Goal: Information Seeking & Learning: Learn about a topic

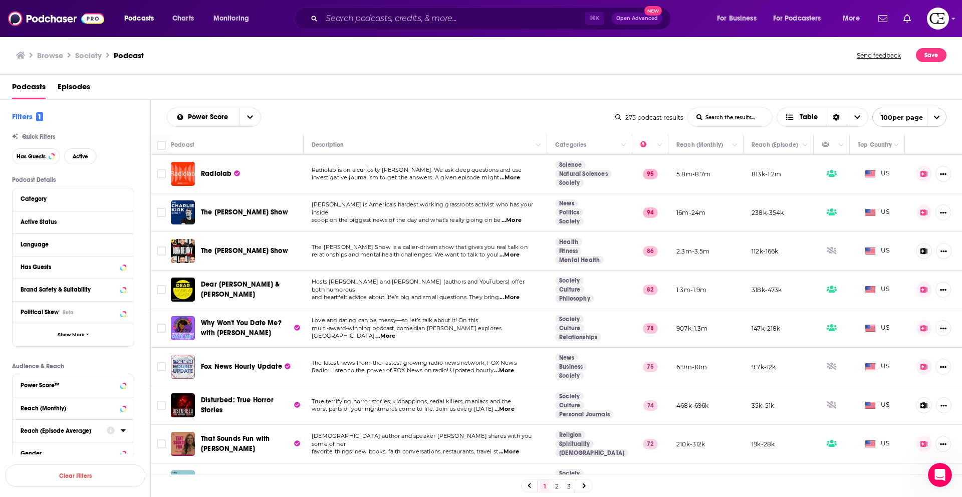
scroll to position [7, 0]
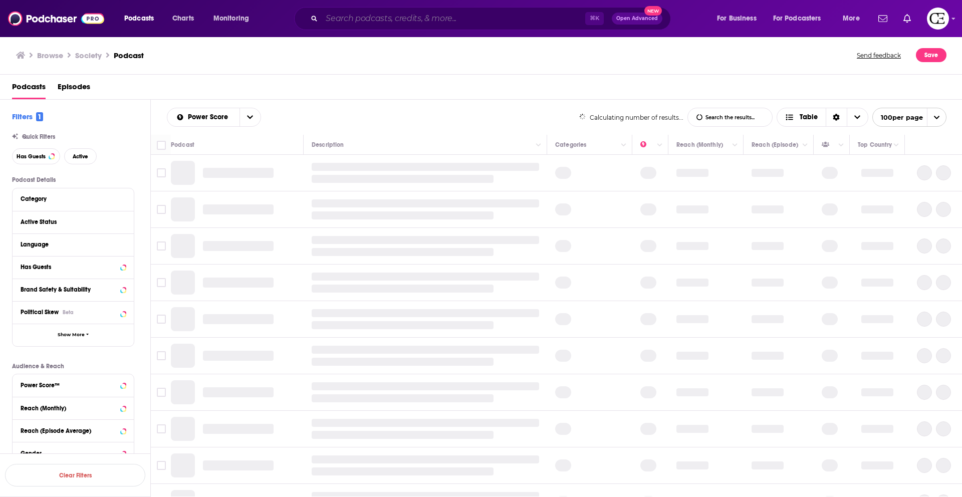
click at [363, 23] on input "Search podcasts, credits, & more..." at bounding box center [453, 19] width 263 height 16
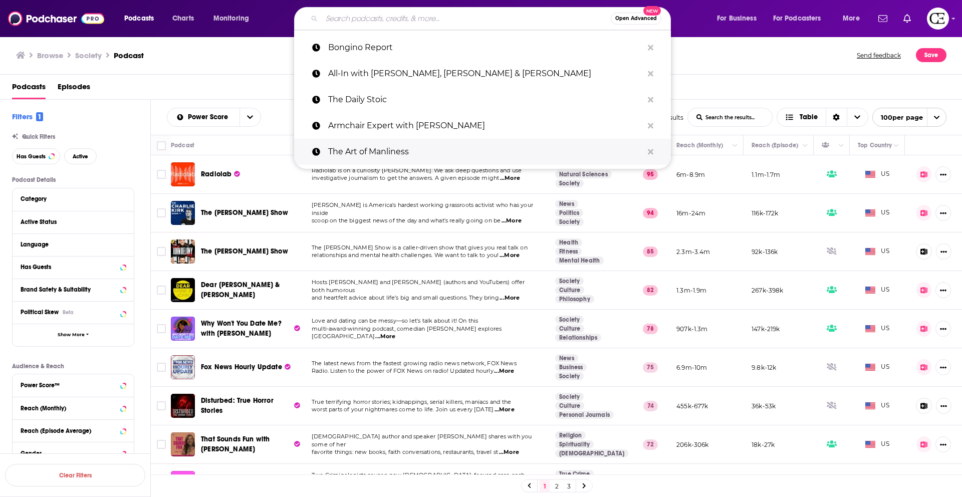
click at [395, 153] on p "The Art of Manliness" at bounding box center [485, 152] width 315 height 26
type input "The Art of Manliness"
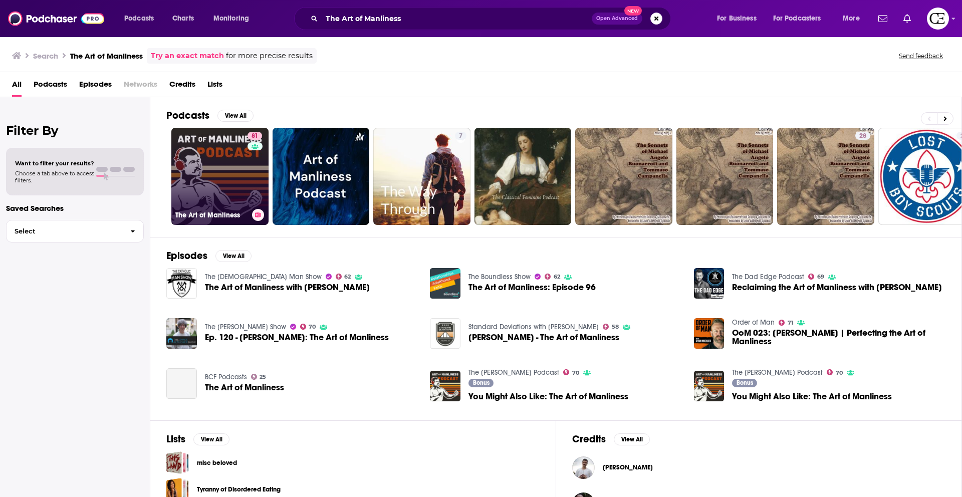
click at [230, 188] on link "81 The Art of Manliness" at bounding box center [219, 176] width 97 height 97
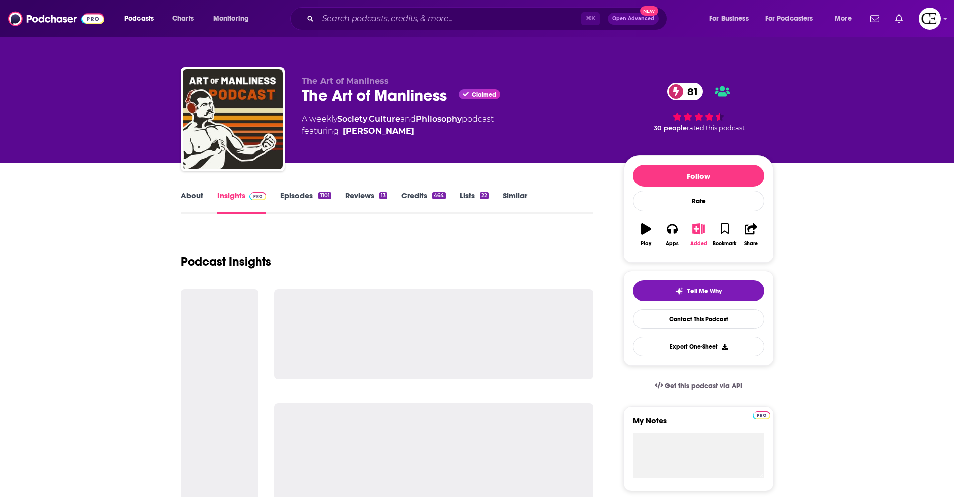
click at [696, 232] on icon "button" at bounding box center [698, 228] width 13 height 11
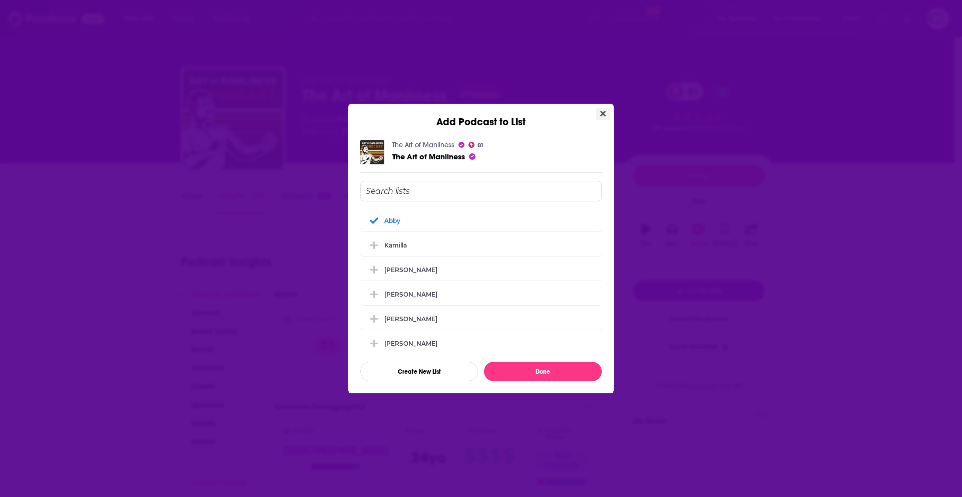
click at [601, 113] on icon "Close" at bounding box center [603, 114] width 6 height 8
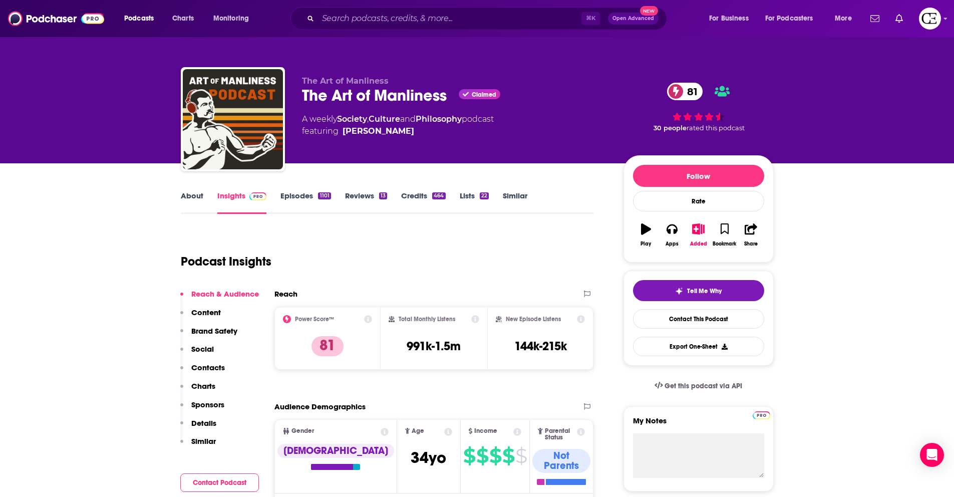
click at [326, 99] on div "The Art of Manliness Claimed 81" at bounding box center [455, 96] width 306 height 20
copy div "The Art of Manliness"
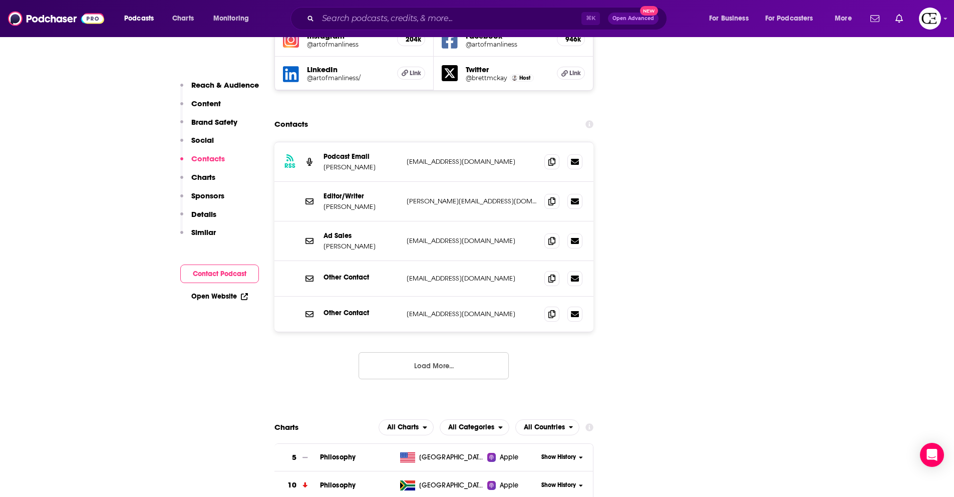
scroll to position [1203, 0]
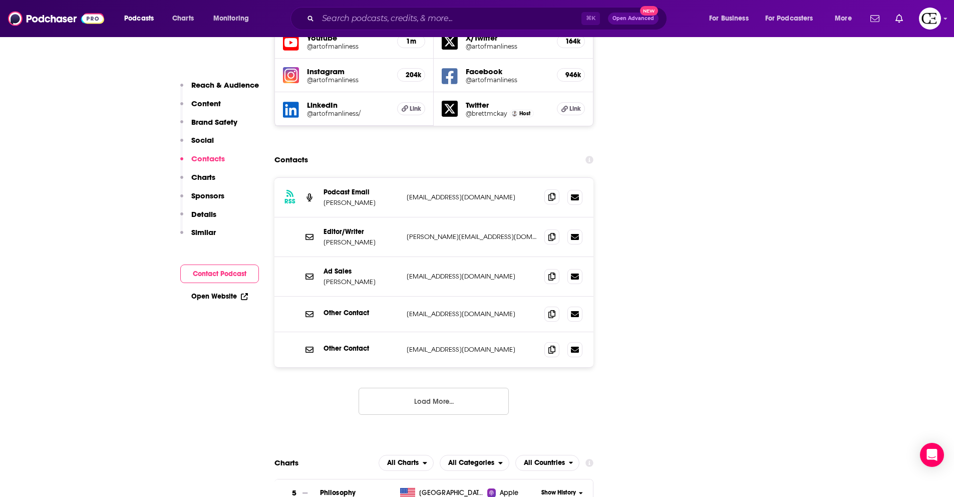
click at [551, 193] on icon at bounding box center [551, 197] width 7 height 8
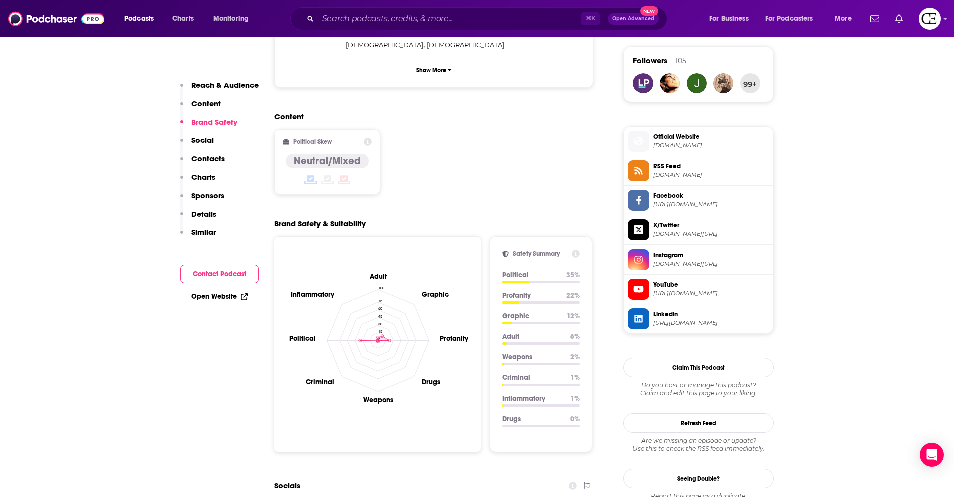
scroll to position [0, 0]
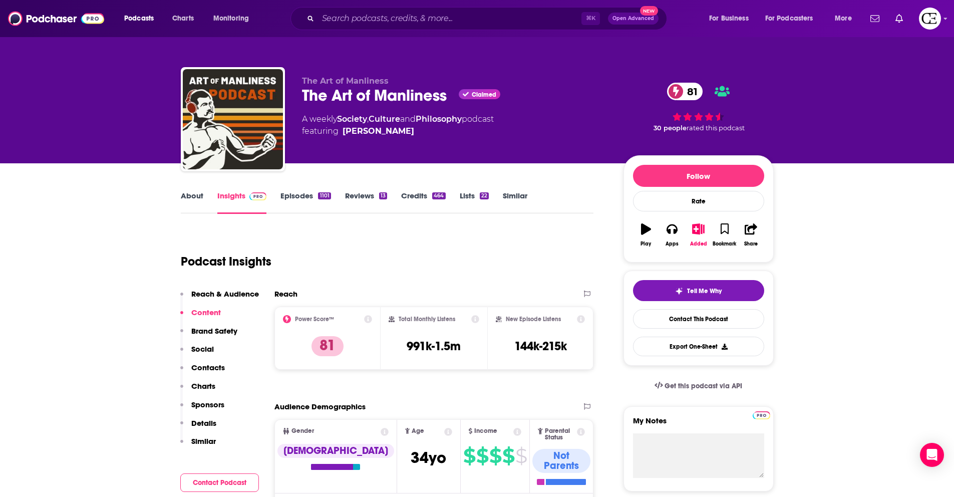
click at [348, 96] on div "The Art of Manliness Claimed 81" at bounding box center [455, 96] width 306 height 20
click at [348, 95] on div "The Art of Manliness Claimed 81" at bounding box center [455, 96] width 306 height 20
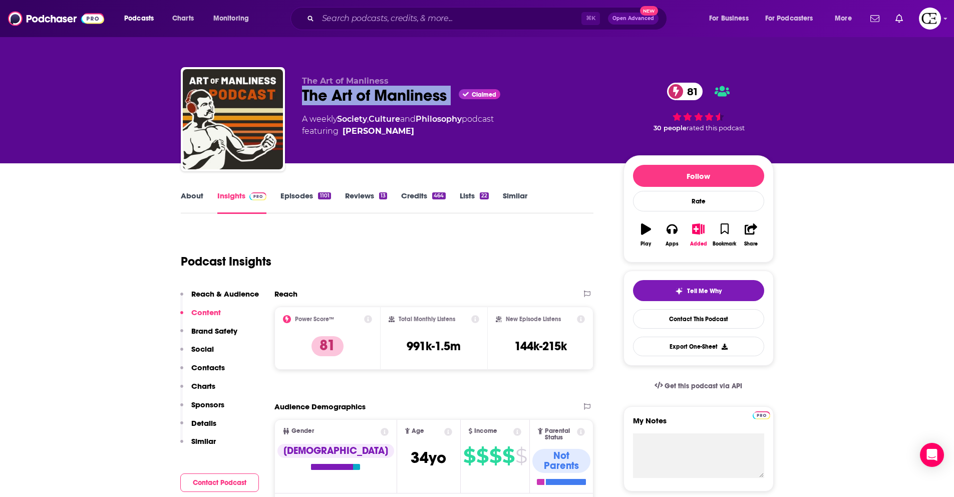
click at [348, 95] on div "The Art of Manliness Claimed 81" at bounding box center [455, 96] width 306 height 20
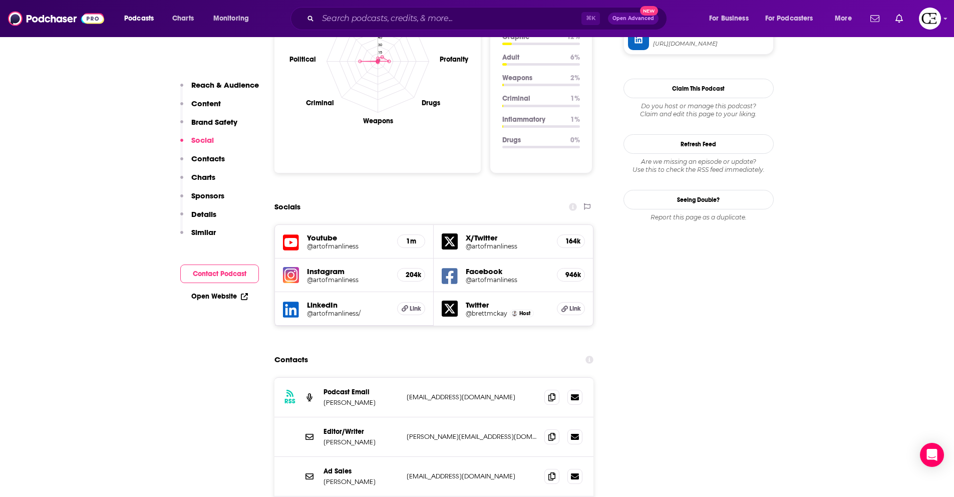
scroll to position [1008, 0]
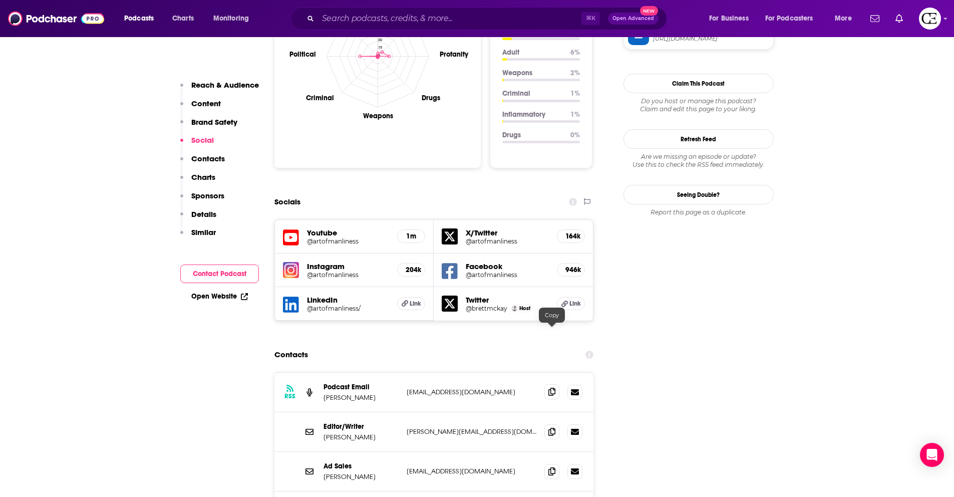
click at [550, 388] on icon at bounding box center [551, 392] width 7 height 8
click at [549, 427] on icon at bounding box center [551, 431] width 7 height 8
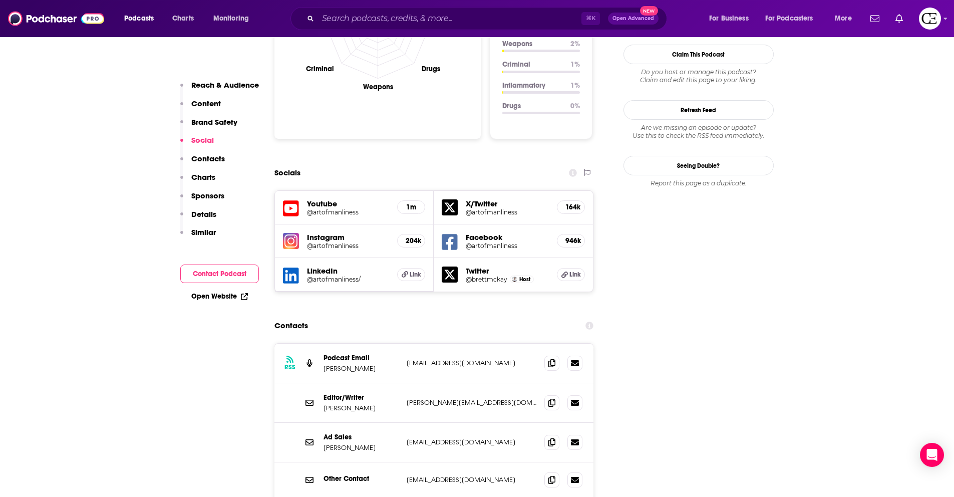
scroll to position [1039, 0]
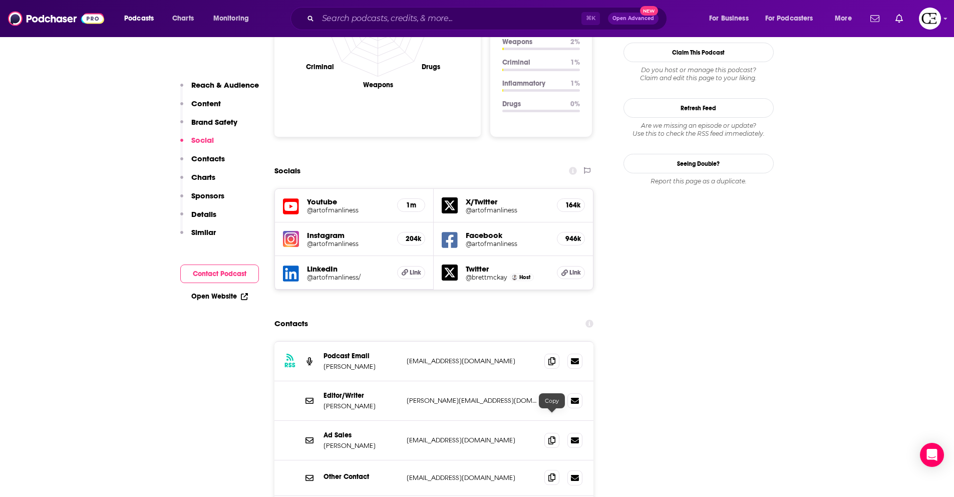
click at [551, 473] on icon at bounding box center [551, 477] width 7 height 8
click at [556, 353] on span at bounding box center [551, 360] width 15 height 15
click at [551, 396] on icon at bounding box center [551, 400] width 7 height 8
click at [552, 473] on icon at bounding box center [551, 477] width 7 height 8
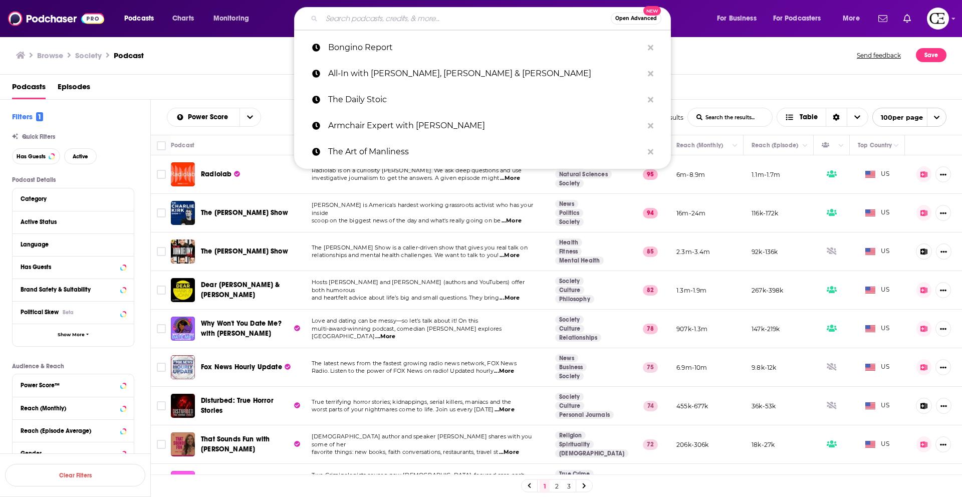
click at [393, 23] on input "Search podcasts, credits, & more..." at bounding box center [466, 19] width 289 height 16
click at [414, 119] on p "Armchair Expert with [PERSON_NAME]" at bounding box center [485, 126] width 315 height 26
type input "Armchair Expert with [PERSON_NAME]"
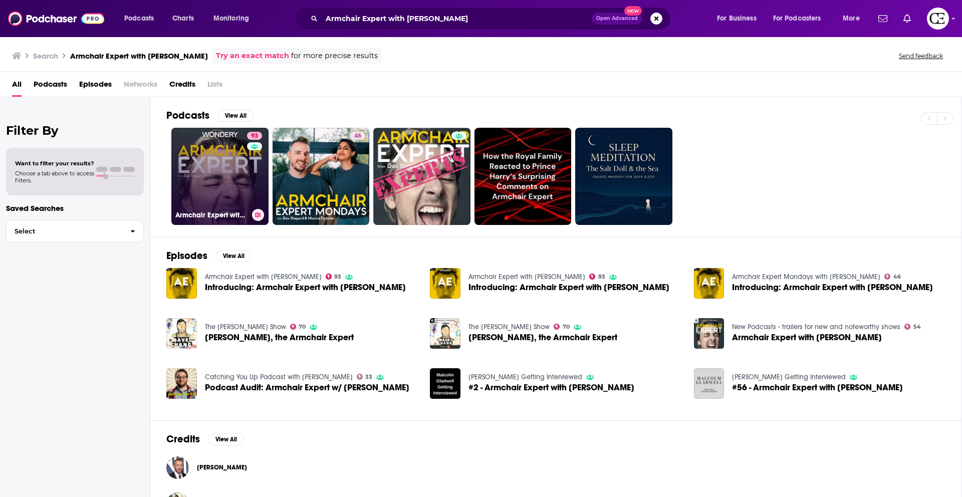
click at [235, 175] on link "93 Armchair Expert with [PERSON_NAME]" at bounding box center [219, 176] width 97 height 97
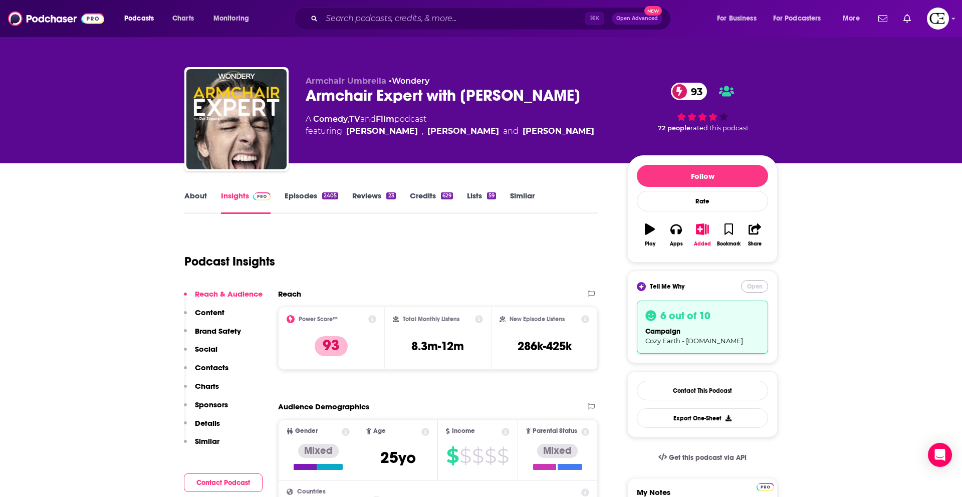
click at [750, 287] on button "Open" at bounding box center [754, 286] width 27 height 13
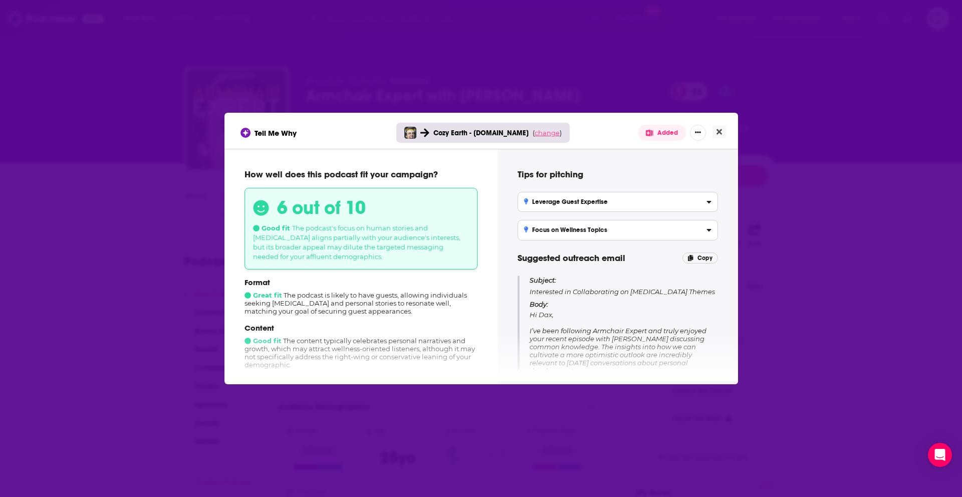
click at [539, 133] on span "change" at bounding box center [546, 133] width 25 height 8
click at [526, 208] on div "Close Change campaign" at bounding box center [543, 207] width 102 height 12
click at [533, 207] on button "Change campaign" at bounding box center [560, 207] width 68 height 12
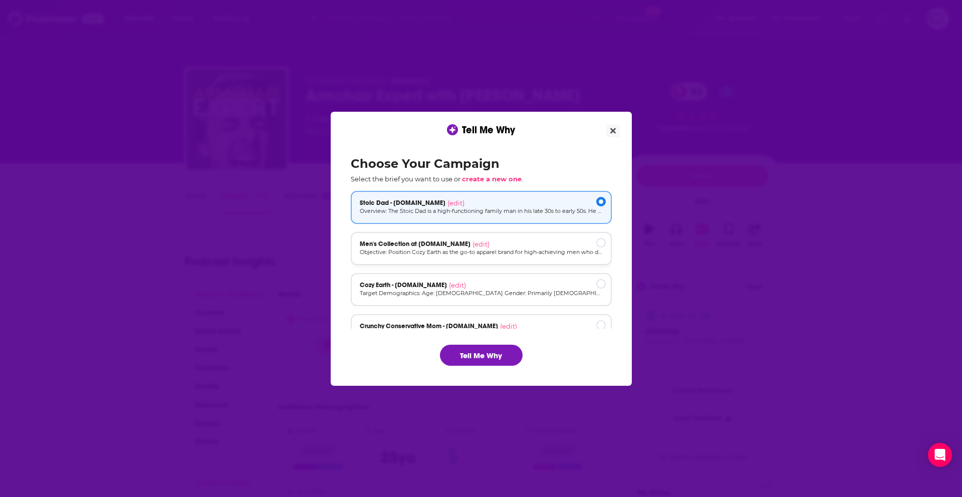
click at [508, 248] on p "Objective: Position Cozy Earth as the go-to apparel brand for high-achieving me…" at bounding box center [481, 252] width 243 height 9
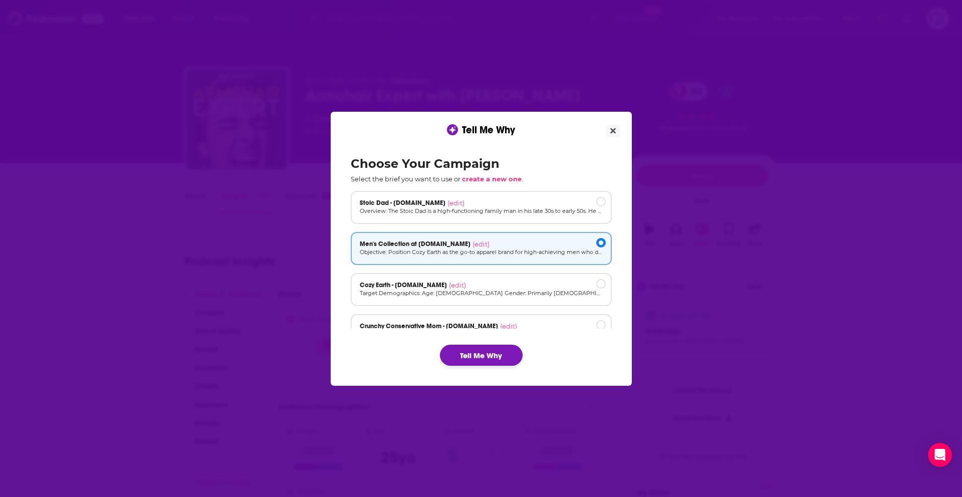
click at [506, 353] on button "Tell Me Why" at bounding box center [481, 355] width 83 height 21
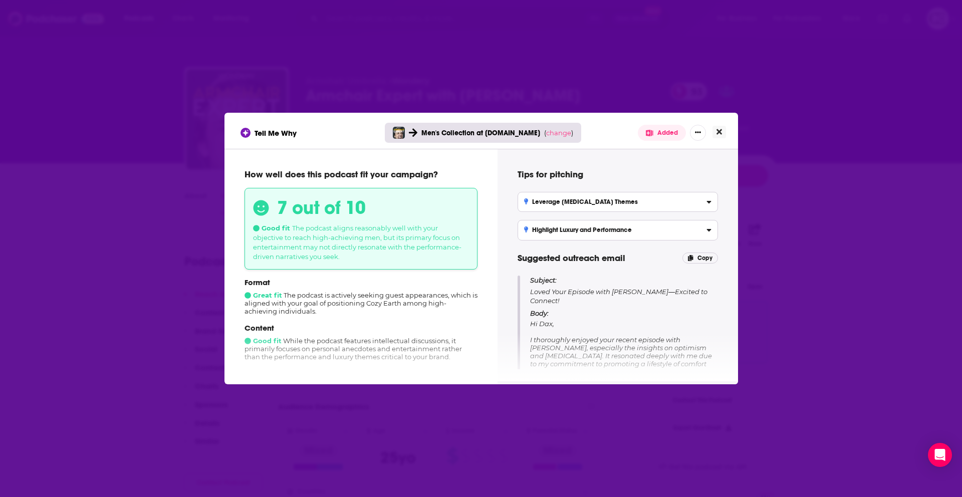
click at [723, 136] on button "Close" at bounding box center [719, 132] width 14 height 13
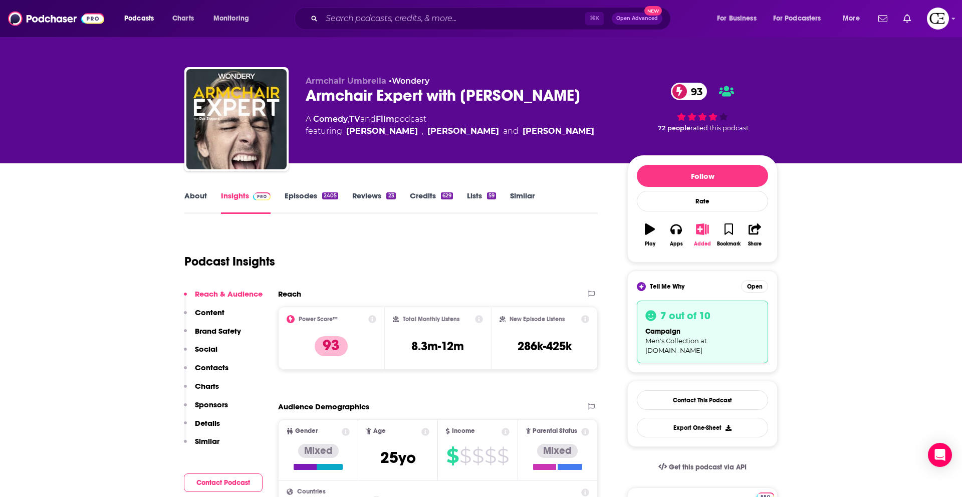
click at [700, 226] on icon "button" at bounding box center [702, 228] width 13 height 11
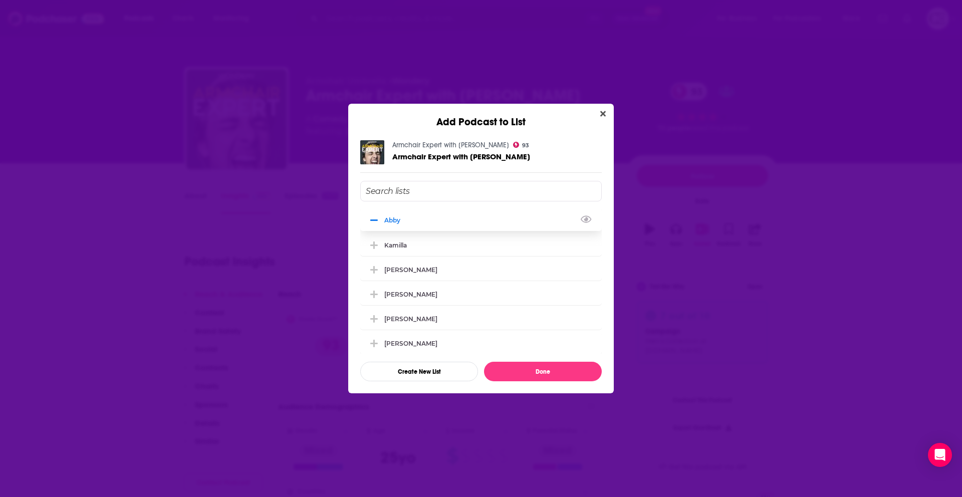
click at [375, 220] on icon "Add Podcast To List" at bounding box center [374, 220] width 8 height 2
click at [536, 373] on button "Done" at bounding box center [543, 372] width 118 height 20
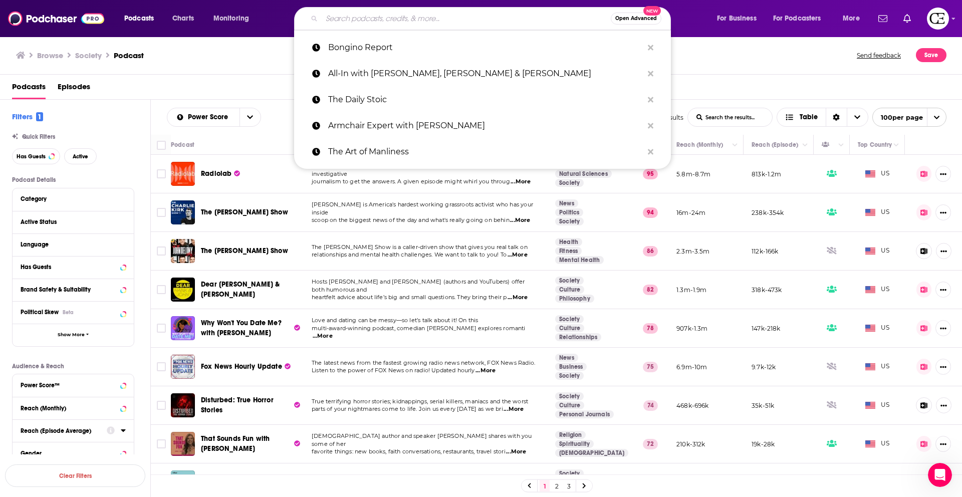
scroll to position [7, 0]
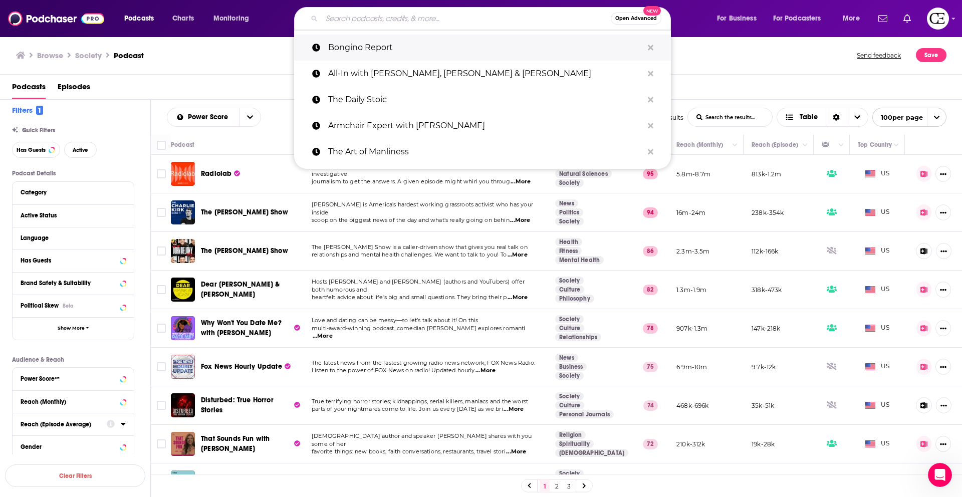
click at [402, 48] on p "Bongino Report" at bounding box center [485, 48] width 315 height 26
type input "Bongino Report"
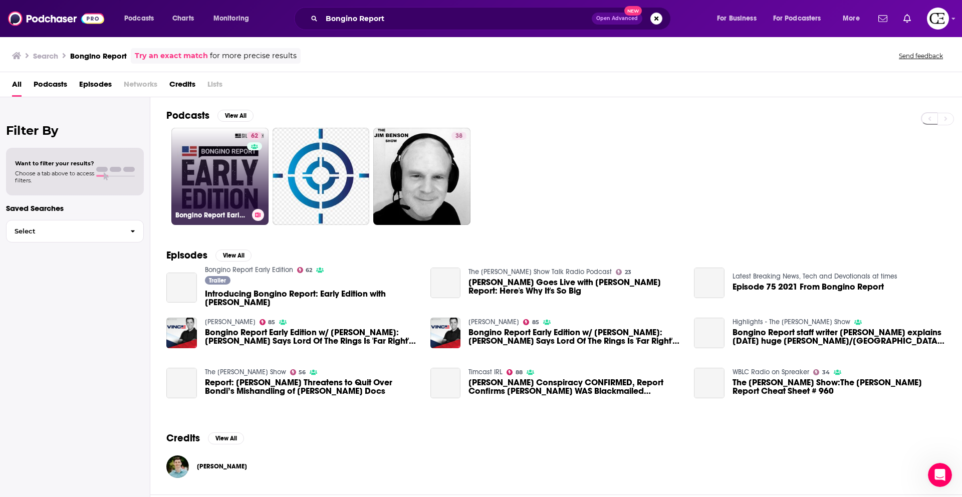
click at [212, 151] on link "62 Bongino Report Early Edition" at bounding box center [219, 176] width 97 height 97
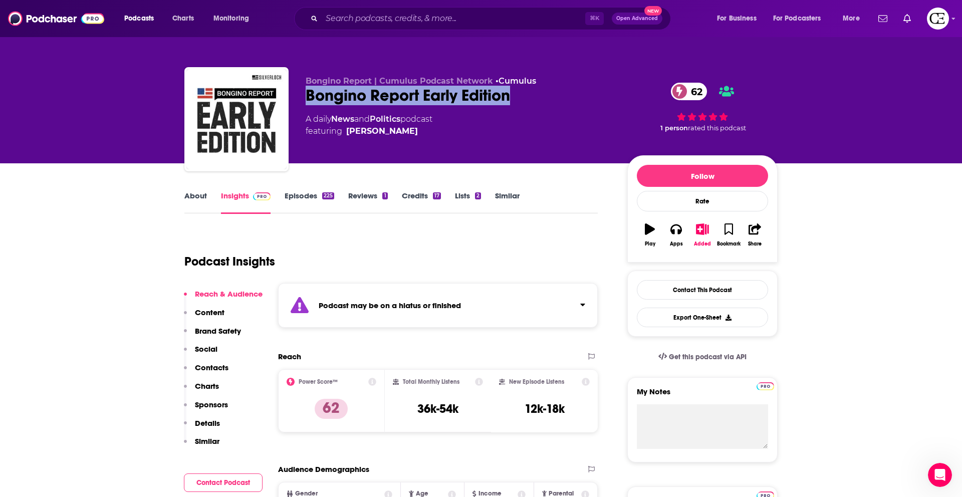
drag, startPoint x: 526, startPoint y: 92, endPoint x: 303, endPoint y: 101, distance: 223.6
click at [303, 101] on div "Bongino Report | Cumulus Podcast Network • Cumulus Bongino Report Early Edition…" at bounding box center [480, 121] width 593 height 108
click at [394, 259] on div "Podcast Insights" at bounding box center [386, 255] width 405 height 51
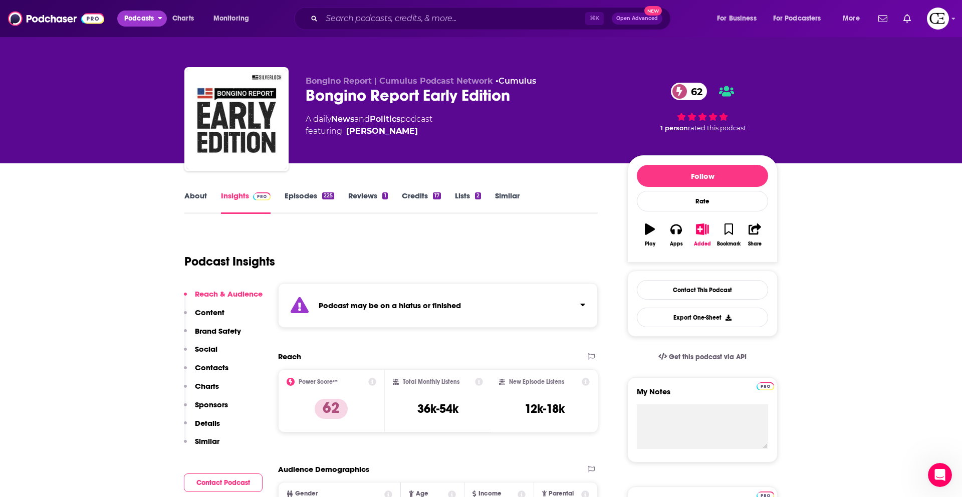
click at [151, 20] on span "Podcasts" at bounding box center [139, 19] width 30 height 14
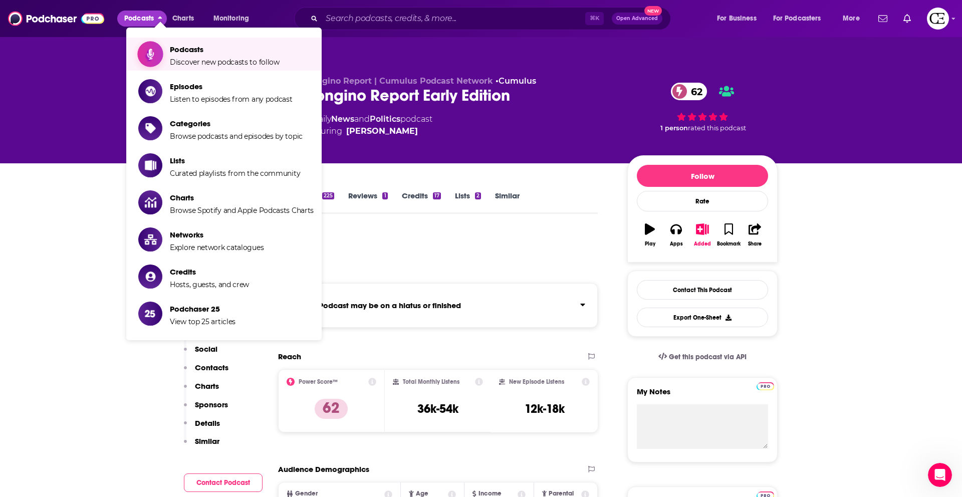
click at [159, 57] on span "Show item sub-menu" at bounding box center [150, 54] width 77 height 77
